Goal: Task Accomplishment & Management: Use online tool/utility

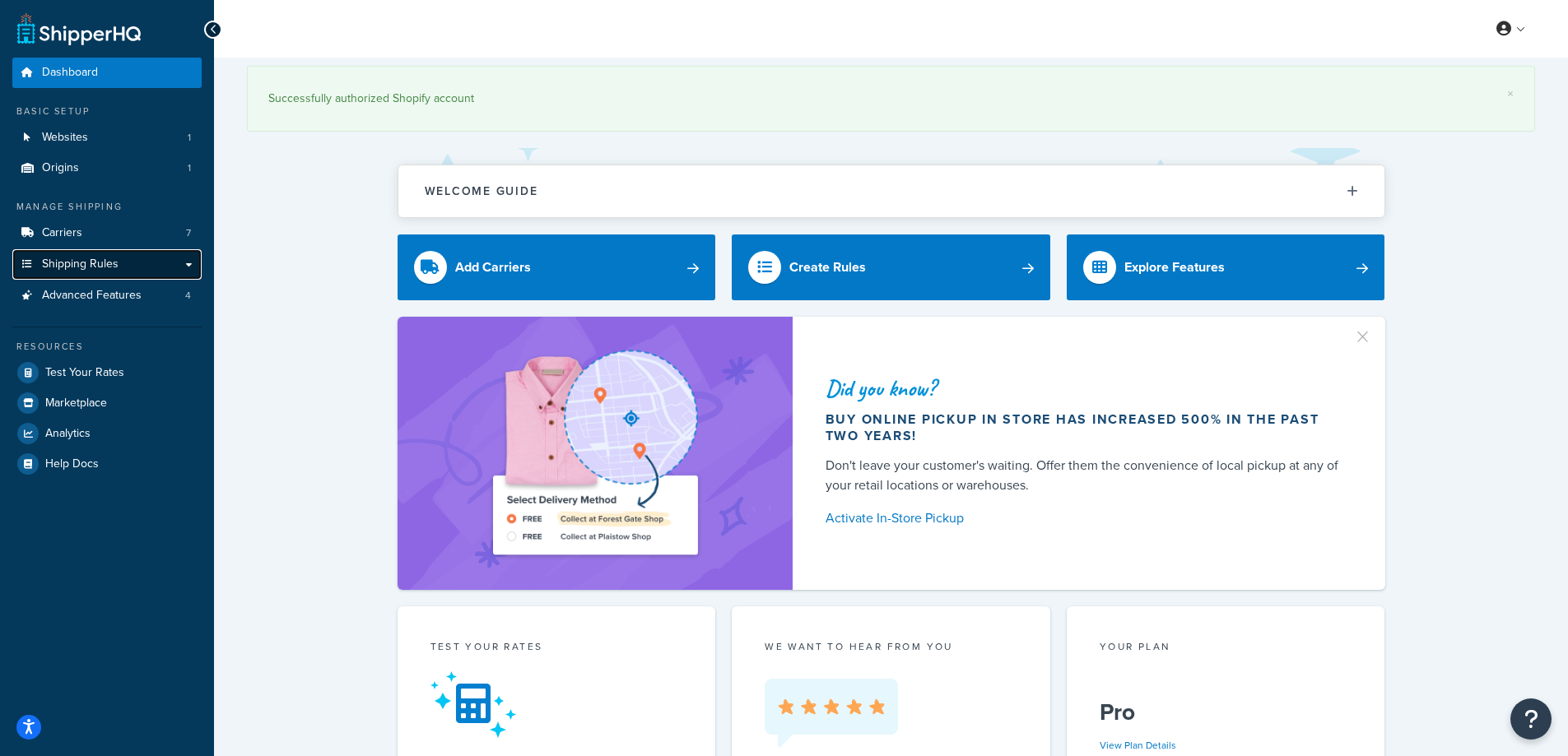
click at [107, 261] on span "Shipping Rules" at bounding box center [79, 264] width 77 height 14
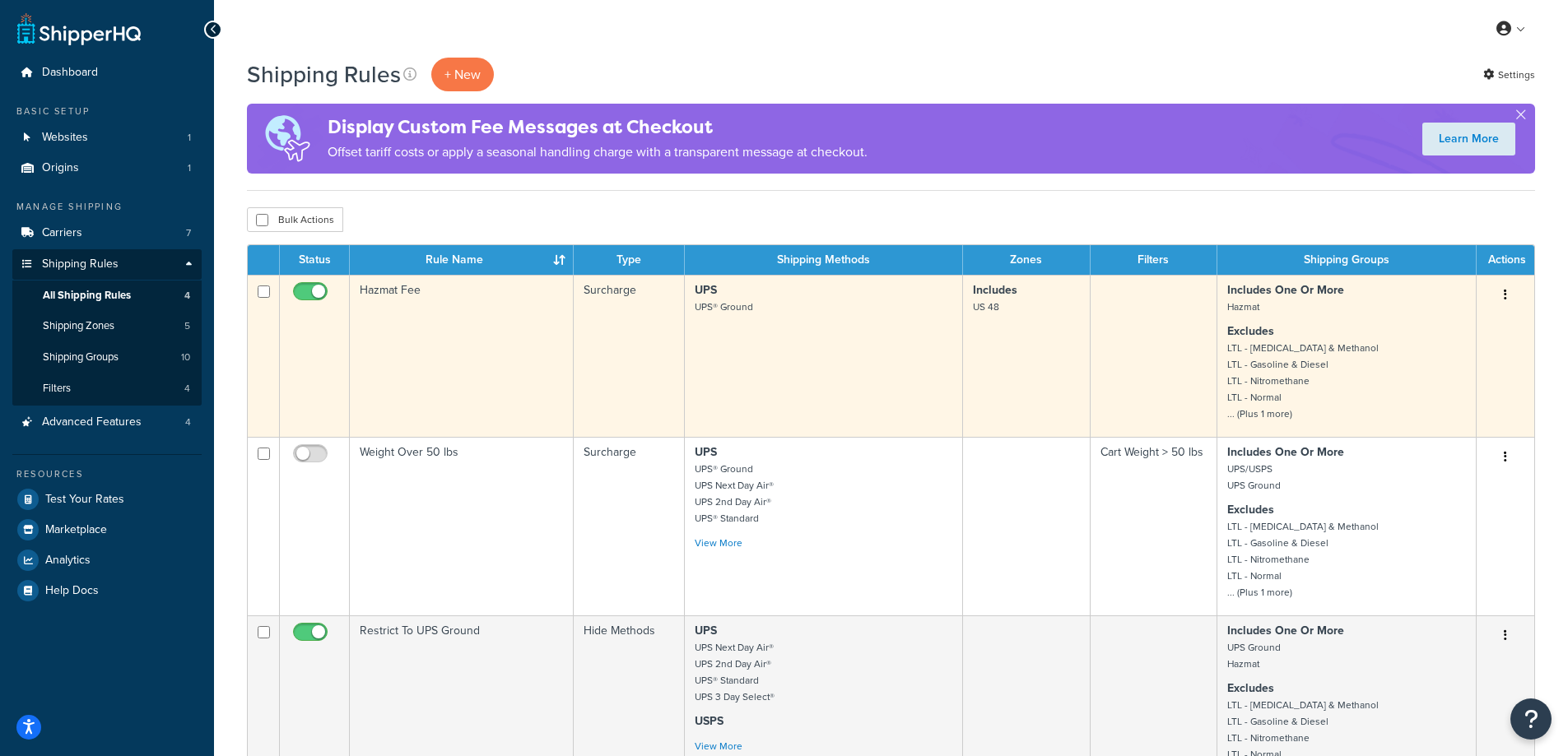
click at [1504, 291] on icon "button" at bounding box center [1505, 295] width 3 height 12
click at [1509, 291] on button "button" at bounding box center [1505, 295] width 23 height 27
click at [1514, 292] on button "button" at bounding box center [1505, 295] width 23 height 27
click at [1486, 317] on link "Edit" at bounding box center [1451, 326] width 130 height 34
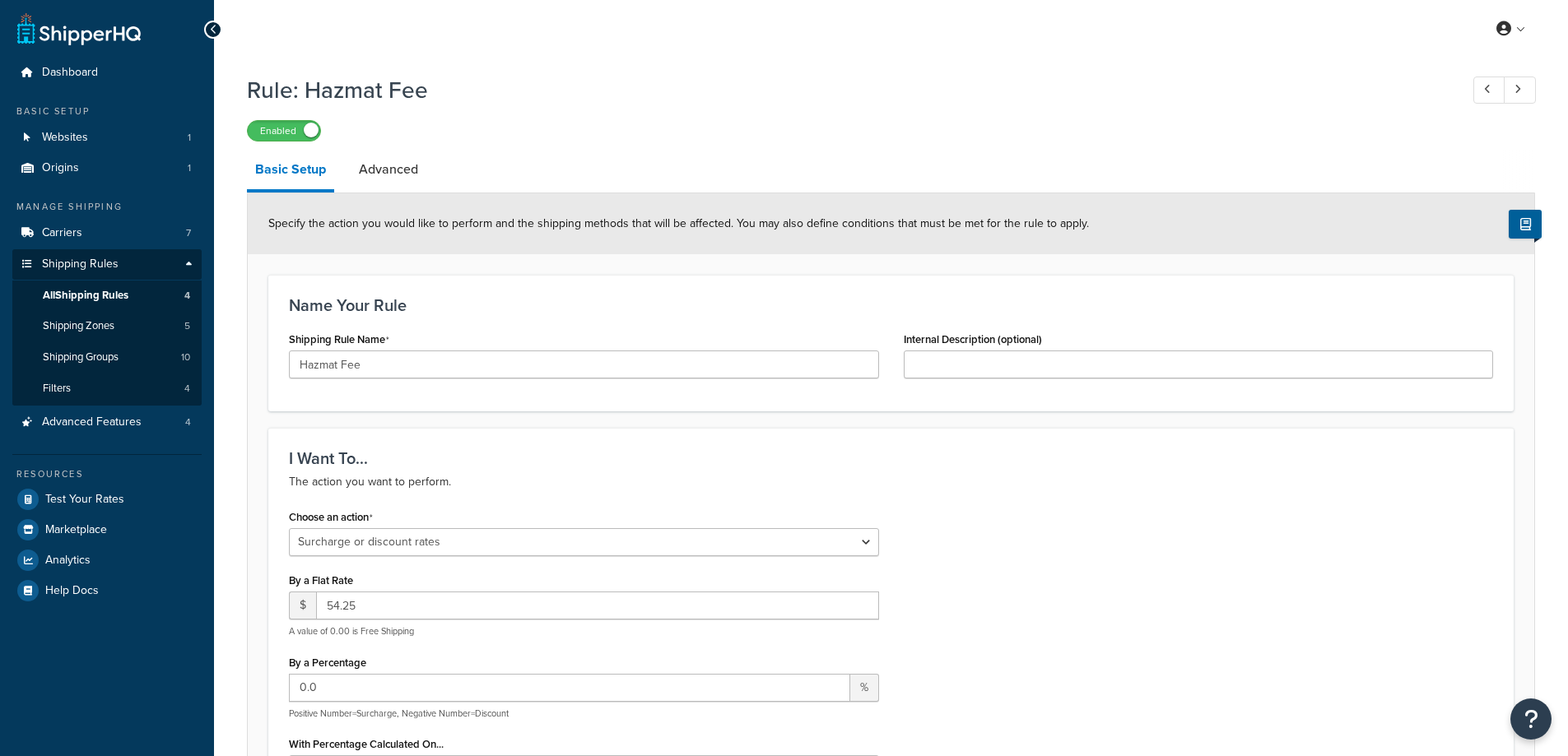
select select "SURCHARGE"
select select "ITEM"
click at [1355, 553] on div "Choose an action Choose an action Override Rates Surcharge or discount rates Hi…" at bounding box center [890, 731] width 1229 height 452
click at [369, 189] on link "Advanced" at bounding box center [389, 170] width 76 height 40
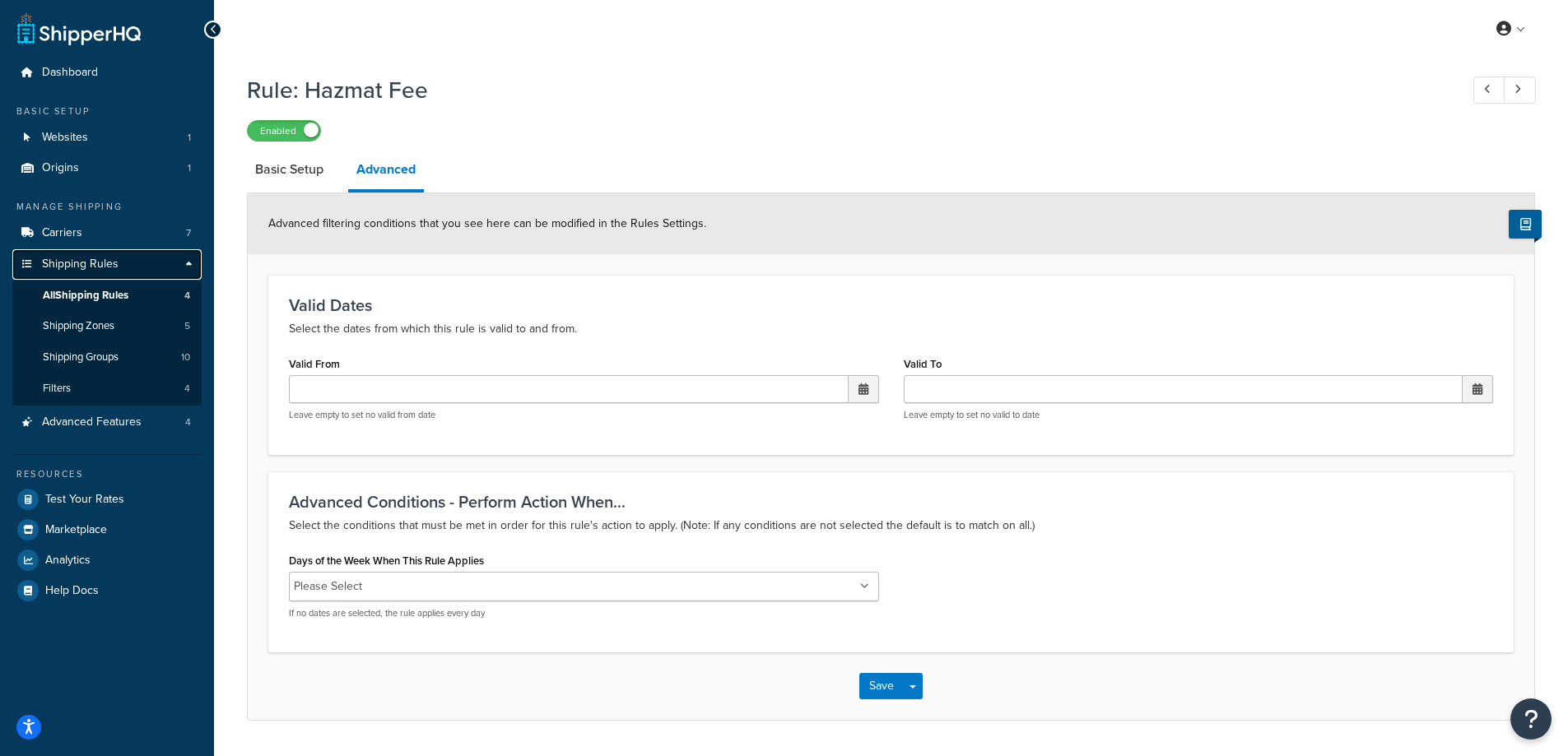
click at [93, 263] on span "Shipping Rules" at bounding box center [79, 264] width 77 height 14
